Goal: Navigation & Orientation: Find specific page/section

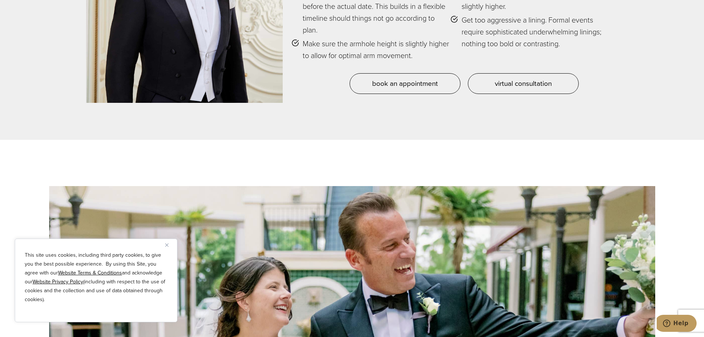
scroll to position [3918, 0]
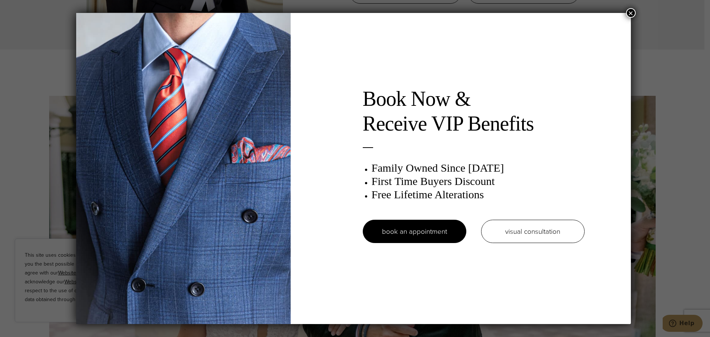
click at [631, 13] on button "×" at bounding box center [631, 13] width 10 height 10
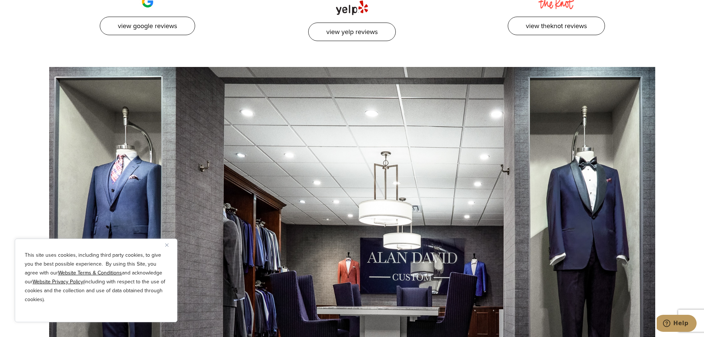
scroll to position [4546, 0]
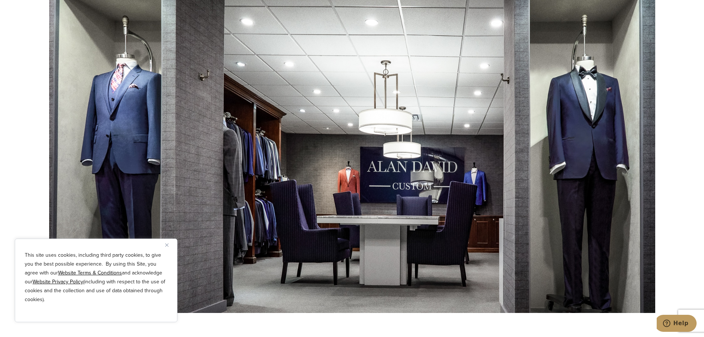
click at [687, 162] on section at bounding box center [352, 144] width 704 height 337
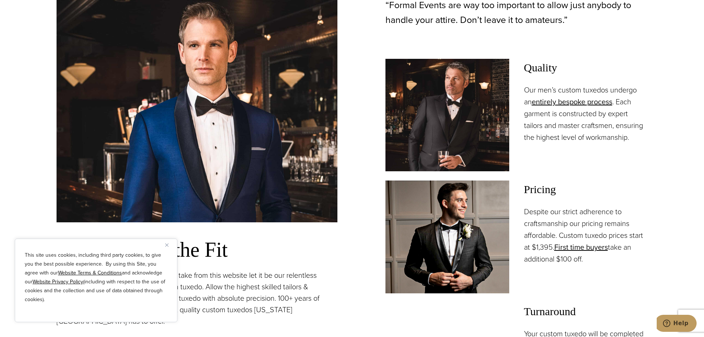
scroll to position [0, 0]
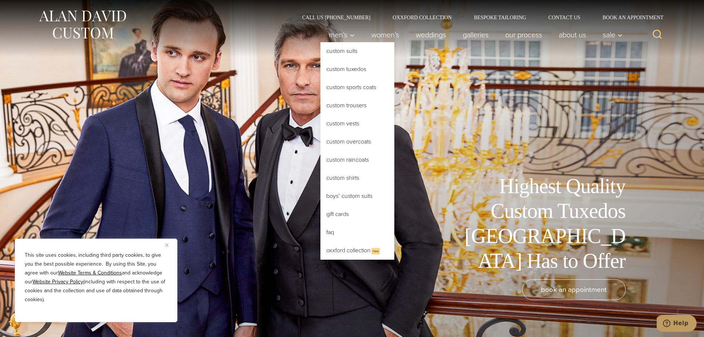
click at [342, 68] on link "Custom Tuxedos" at bounding box center [357, 69] width 74 height 18
click at [339, 73] on link "Custom Tuxedos" at bounding box center [357, 69] width 74 height 18
click at [340, 67] on link "Custom Tuxedos" at bounding box center [357, 69] width 74 height 18
click at [337, 69] on link "Custom Tuxedos" at bounding box center [357, 69] width 74 height 18
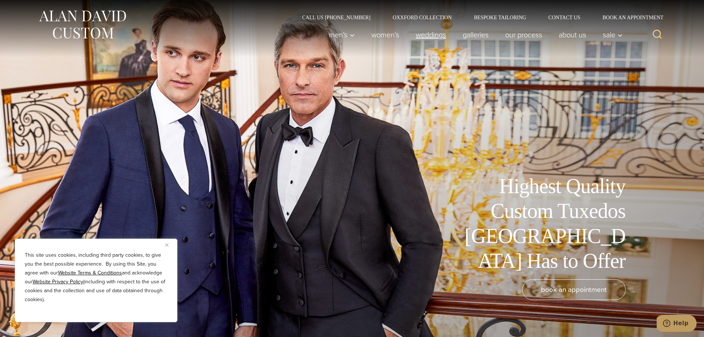
click at [424, 36] on link "weddings" at bounding box center [430, 34] width 47 height 15
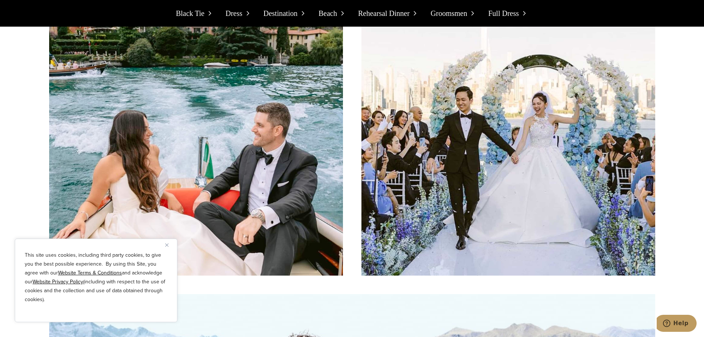
scroll to position [2883, 0]
